Goal: Transaction & Acquisition: Purchase product/service

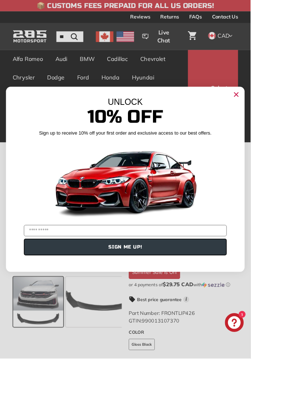
click at [279, 115] on icon "Close dialog" at bounding box center [273, 109] width 11 height 11
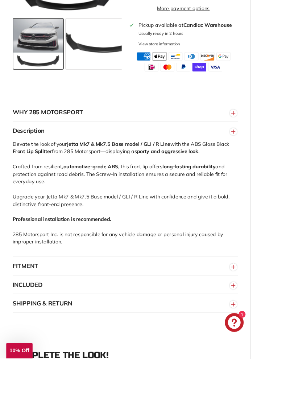
scroll to position [493, 0]
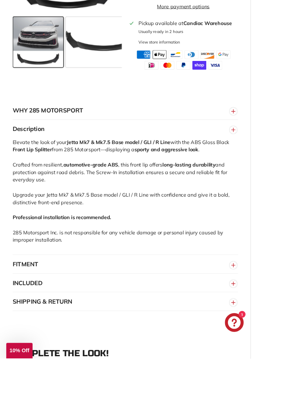
click at [270, 309] on line "button" at bounding box center [270, 307] width 0 height 4
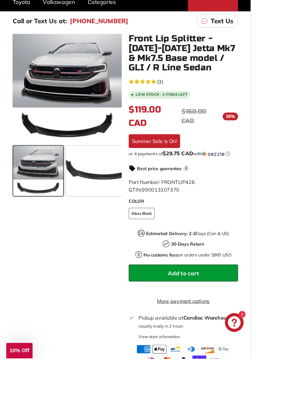
scroll to position [0, 0]
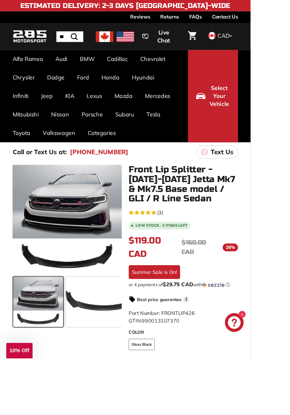
click at [110, 304] on div at bounding box center [78, 254] width 127 height 127
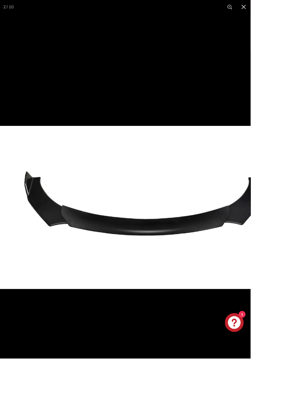
scroll to position [0, 42]
click at [290, 12] on button at bounding box center [282, 8] width 16 height 16
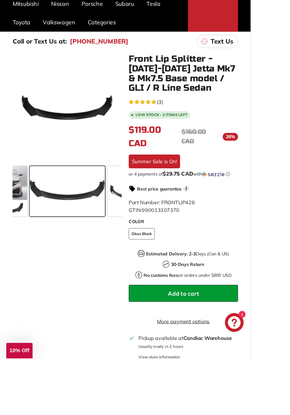
scroll to position [128, 0]
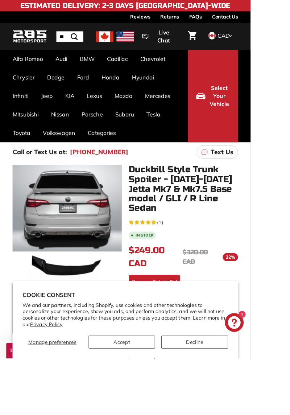
click at [89, 250] on div at bounding box center [78, 258] width 127 height 135
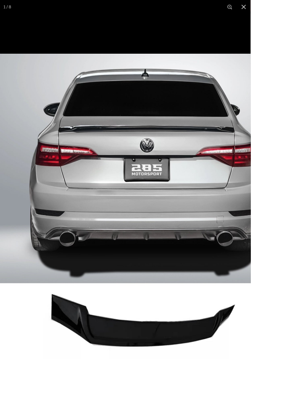
click at [290, 6] on button at bounding box center [282, 8] width 16 height 16
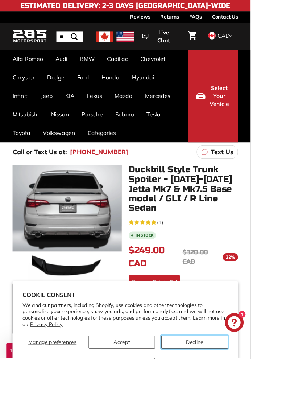
click at [263, 403] on button "Decline" at bounding box center [225, 395] width 77 height 15
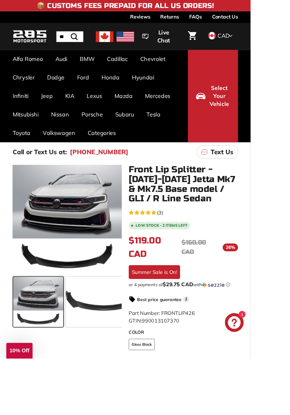
click at [169, 245] on icon "5.0 rating (3 votes)" at bounding box center [172, 246] width 6 height 6
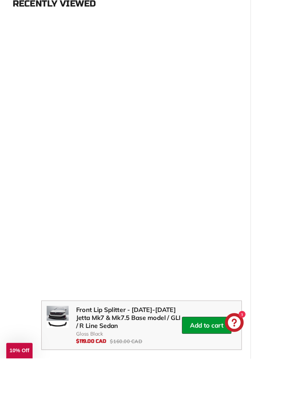
scroll to position [1139, 0]
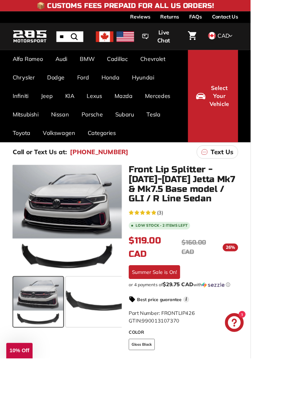
click at [102, 252] on div at bounding box center [78, 254] width 127 height 127
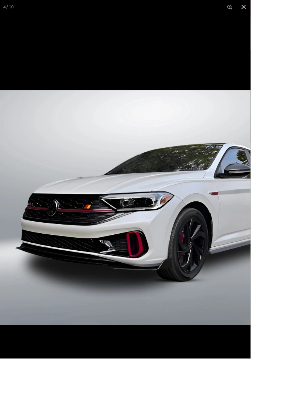
scroll to position [0, 185]
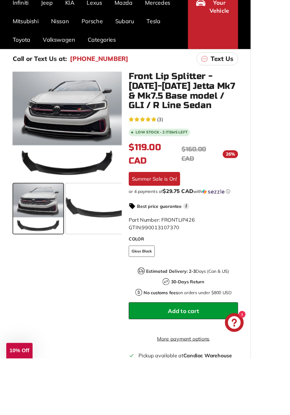
scroll to position [110, 0]
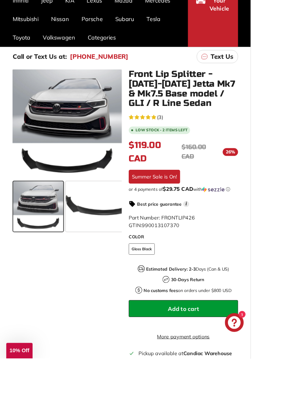
click at [213, 360] on span "Add to cart" at bounding box center [212, 357] width 36 height 8
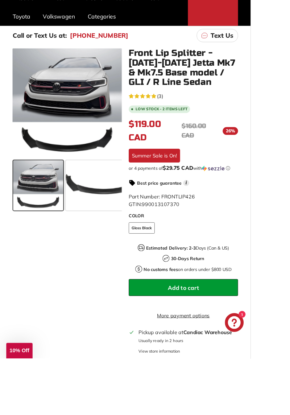
scroll to position [137, 0]
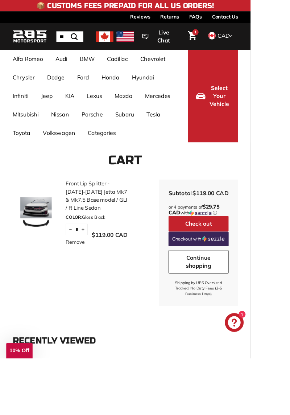
click at [233, 257] on button "Check out" at bounding box center [230, 259] width 70 height 18
